Goal: Information Seeking & Learning: Learn about a topic

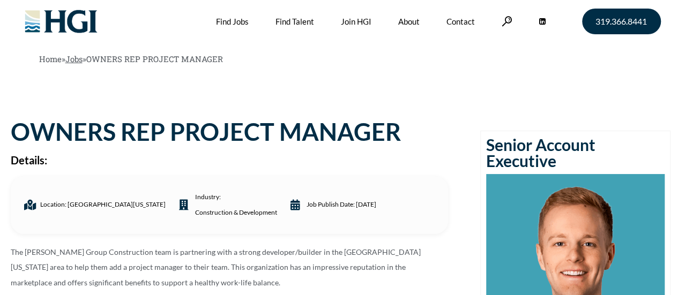
click at [75, 61] on link "Jobs" at bounding box center [73, 59] width 17 height 11
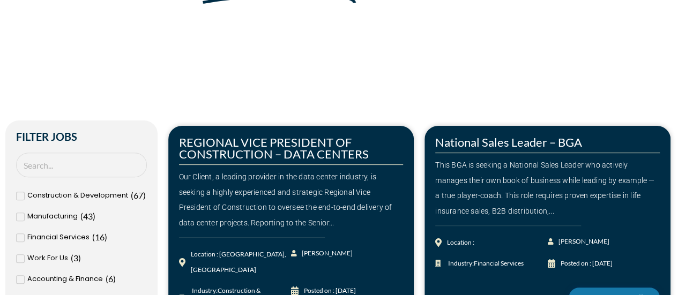
scroll to position [161, 0]
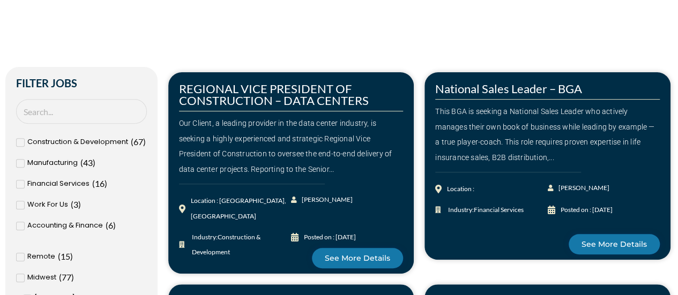
click at [25, 144] on div "Construction & Development ( 67 )" at bounding box center [81, 142] width 131 height 16
click at [0, 0] on input "Construction & Development ( 67 )" at bounding box center [0, 0] width 0 height 0
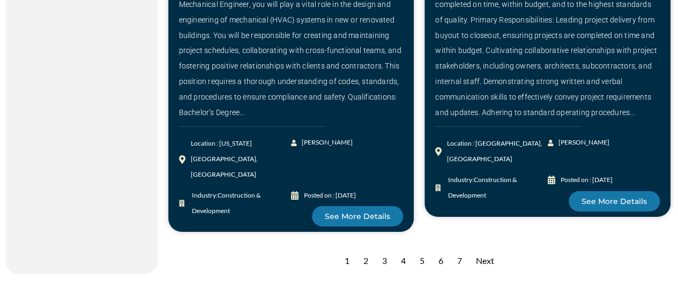
scroll to position [1768, 0]
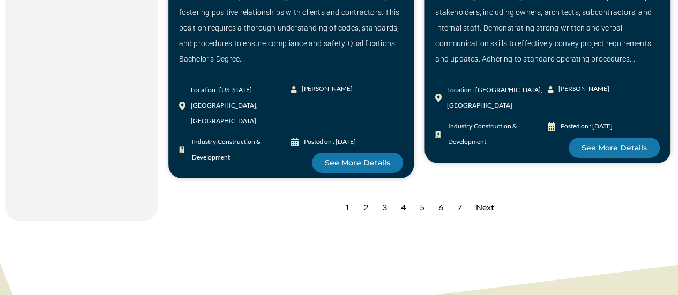
click at [493, 194] on div "Next" at bounding box center [484, 207] width 29 height 26
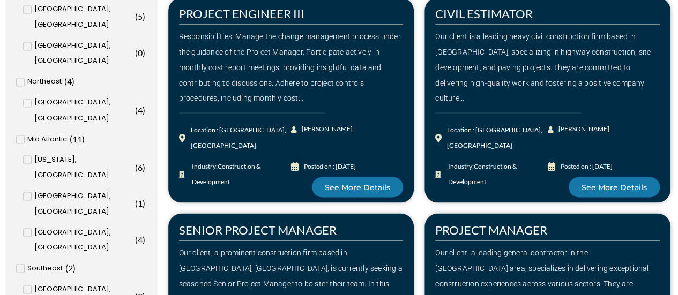
scroll to position [1018, 0]
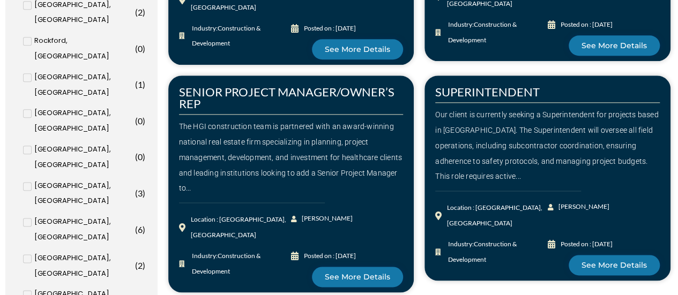
scroll to position [643, 0]
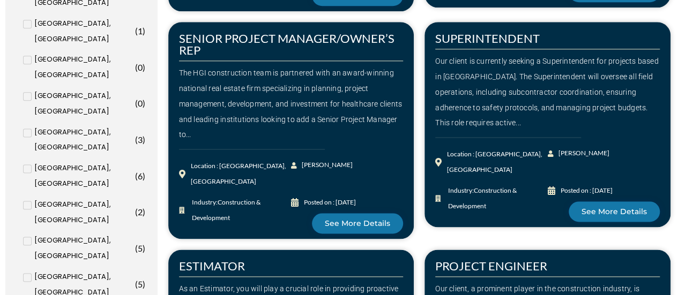
click at [0, 0] on input "[US_STATE], [GEOGRAPHIC_DATA] ( 6 )" at bounding box center [0, 0] width 0 height 0
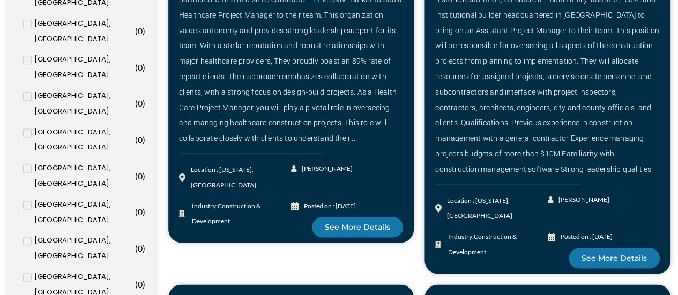
click at [0, 0] on input "Baltimore, MD ( 0 )" at bounding box center [0, 0] width 0 height 0
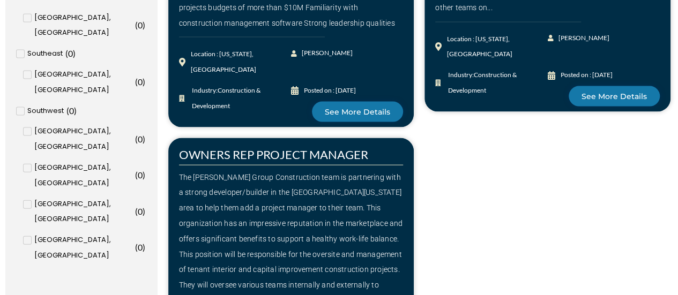
scroll to position [1178, 0]
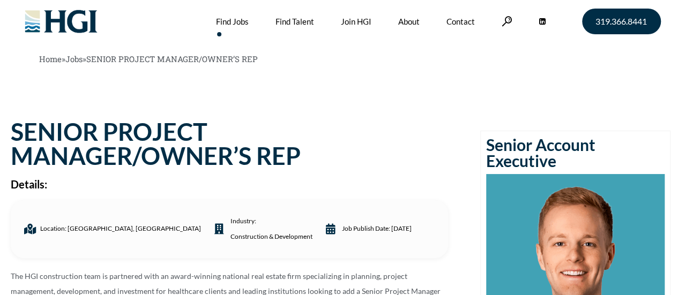
click at [234, 23] on link "Find Jobs" at bounding box center [232, 21] width 33 height 43
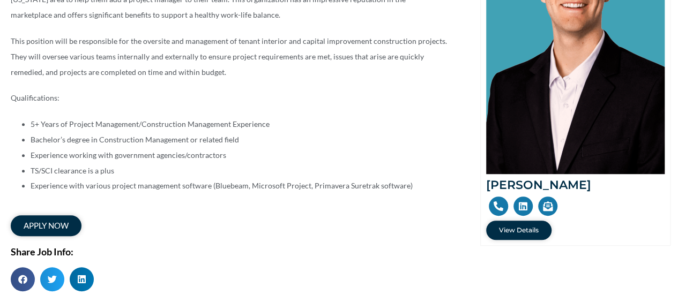
scroll to position [375, 0]
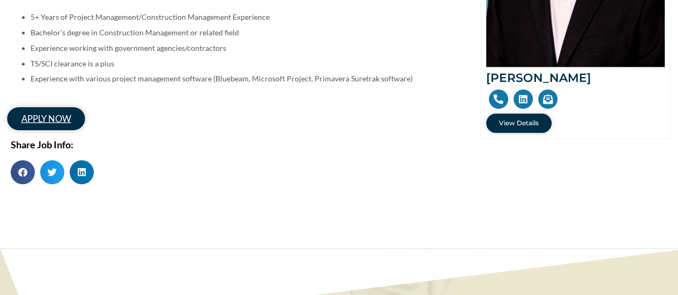
click at [46, 116] on span "apply now" at bounding box center [45, 118] width 49 height 9
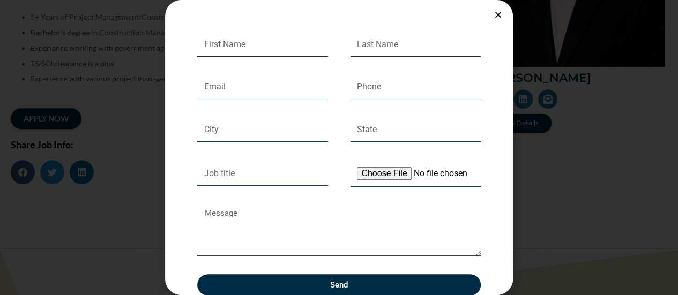
scroll to position [34, 0]
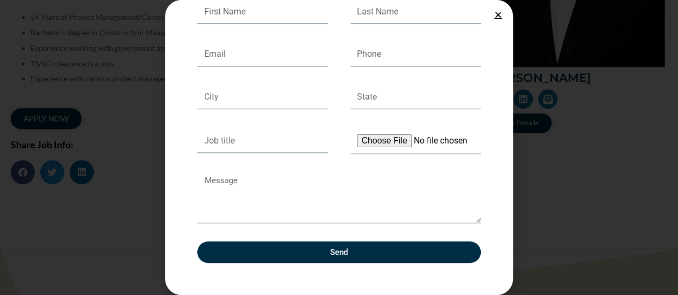
click at [495, 12] on icon "Close" at bounding box center [498, 15] width 8 height 8
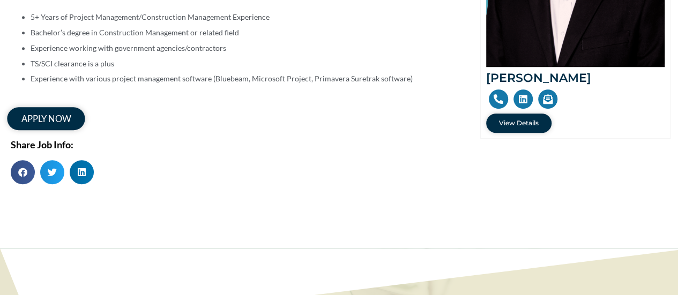
scroll to position [268, 0]
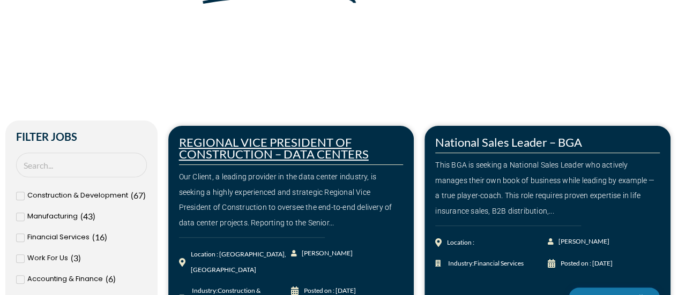
scroll to position [161, 0]
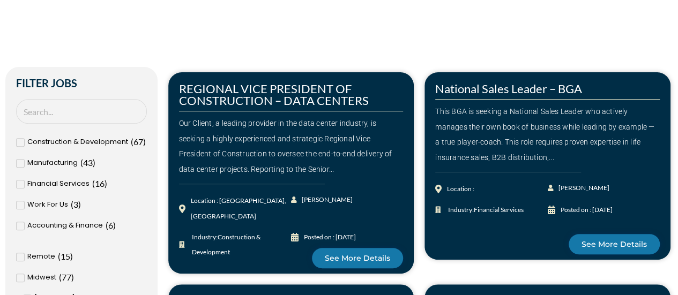
click at [35, 183] on span "Financial Services" at bounding box center [58, 184] width 62 height 16
click at [0, 0] on input "Financial Services ( 16 )" at bounding box center [0, 0] width 0 height 0
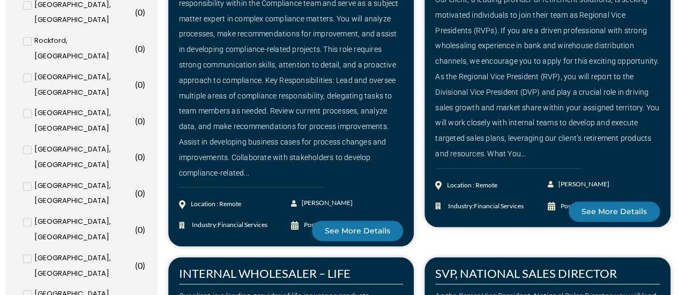
scroll to position [643, 0]
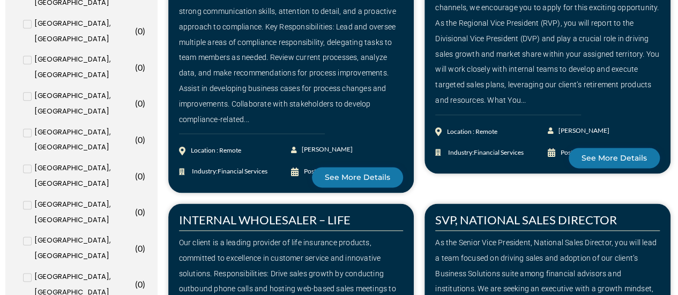
click at [0, 0] on input "Washington, DC ( 0 )" at bounding box center [0, 0] width 0 height 0
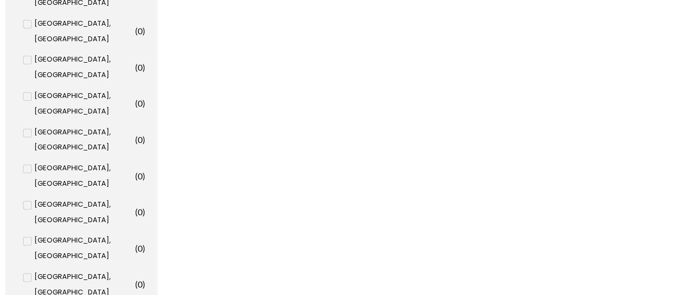
click at [0, 0] on input "Baltimore, MD ( 0 )" at bounding box center [0, 0] width 0 height 0
click at [0, 0] on input "Philadelphia, PA ( 0 )" at bounding box center [0, 0] width 0 height 0
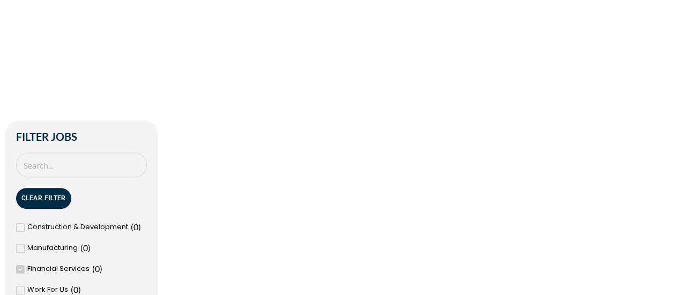
scroll to position [161, 0]
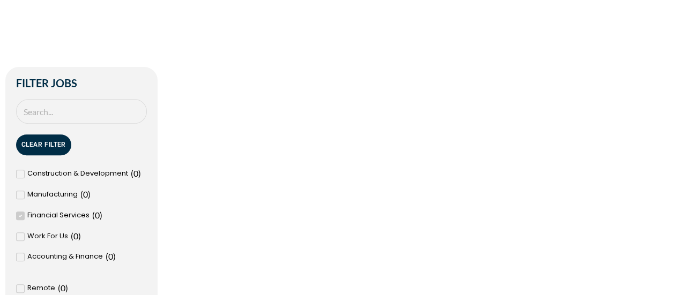
click at [23, 212] on span at bounding box center [20, 216] width 9 height 9
click at [0, 0] on input "Financial Services ( 0 )" at bounding box center [0, 0] width 0 height 0
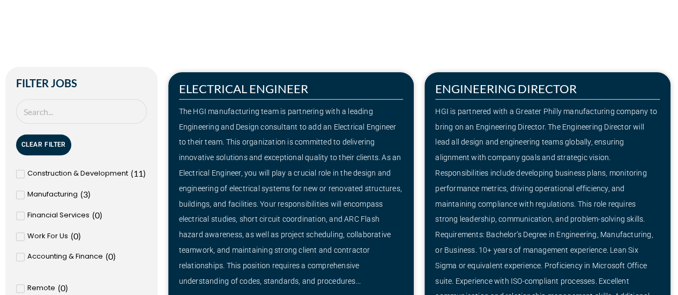
click at [21, 174] on icon at bounding box center [20, 174] width 3 height 3
click at [0, 0] on input "Construction & Development ( 11 )" at bounding box center [0, 0] width 0 height 0
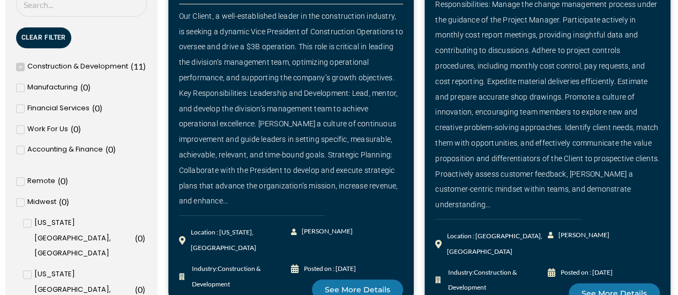
scroll to position [321, 0]
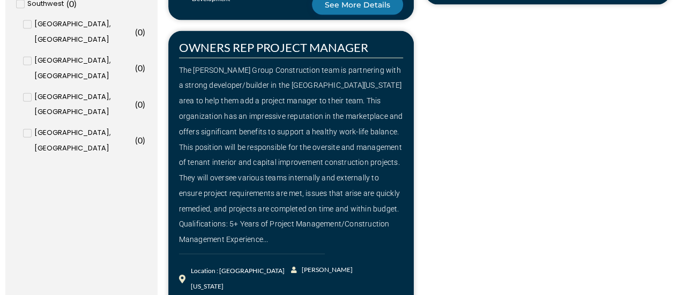
scroll to position [1286, 0]
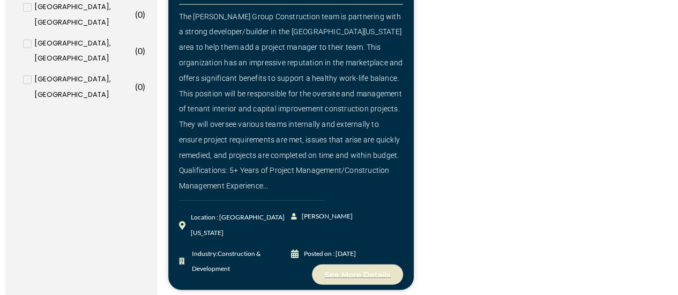
click at [366, 271] on span "See More Details" at bounding box center [357, 274] width 65 height 7
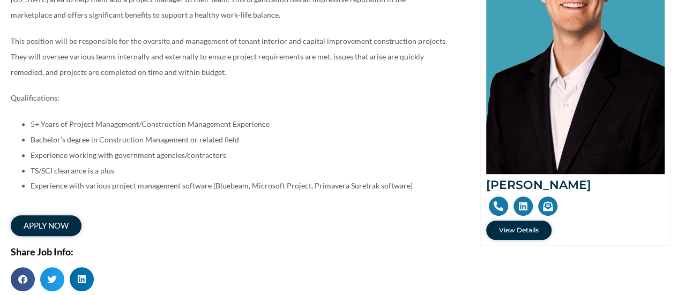
scroll to position [375, 0]
